Goal: Task Accomplishment & Management: Manage account settings

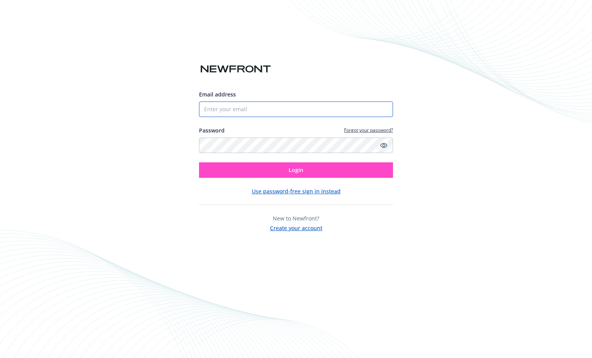
type input "[EMAIL_ADDRESS][DOMAIN_NAME]"
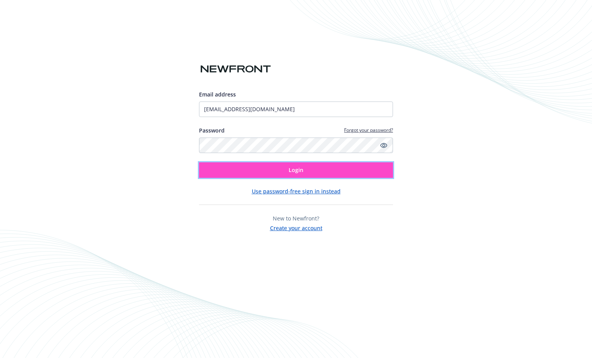
click at [283, 167] on button "Login" at bounding box center [296, 170] width 194 height 16
